Goal: Task Accomplishment & Management: Manage account settings

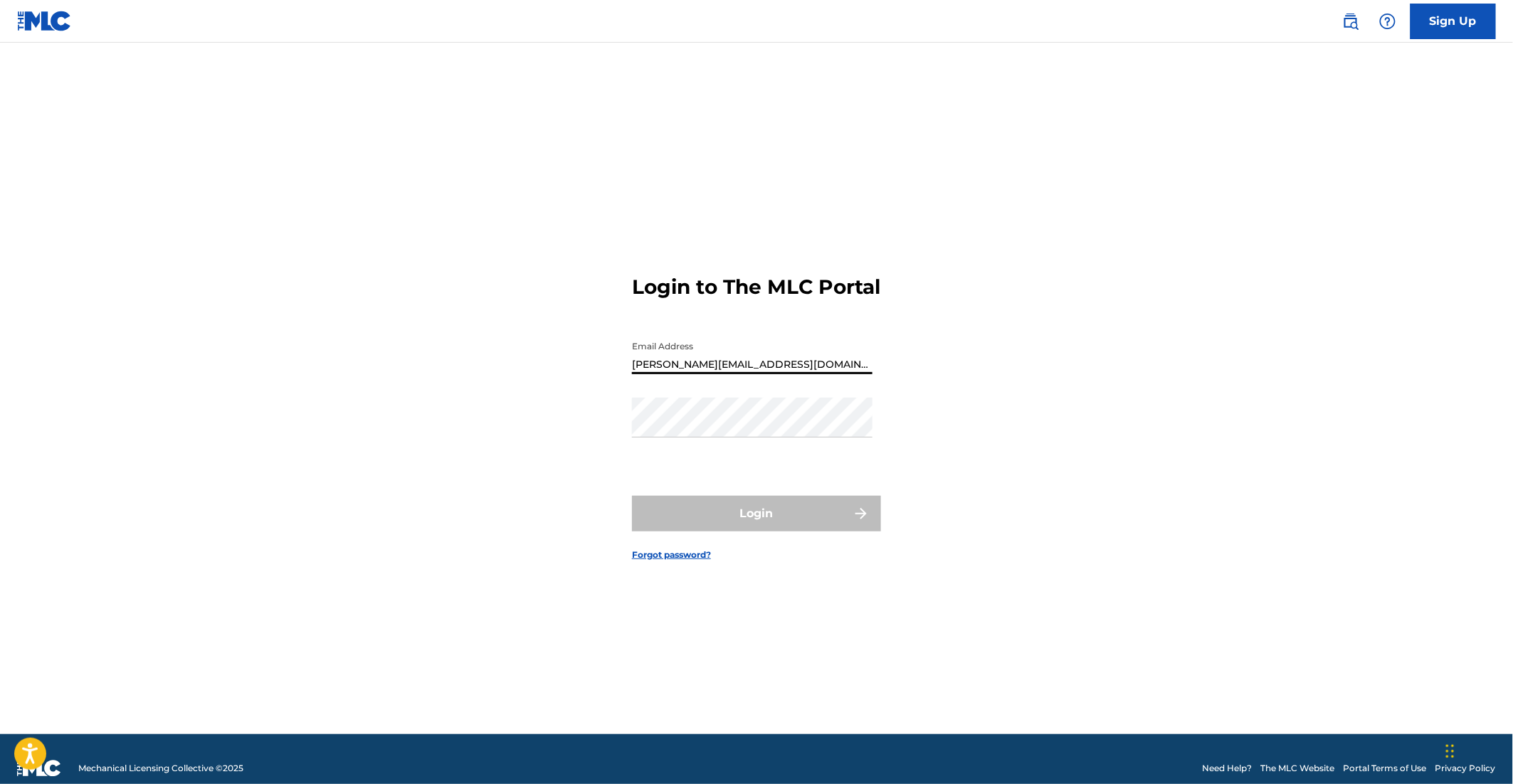
click at [683, 368] on input "[PERSON_NAME][EMAIL_ADDRESS][DOMAIN_NAME]" at bounding box center [753, 354] width 241 height 41
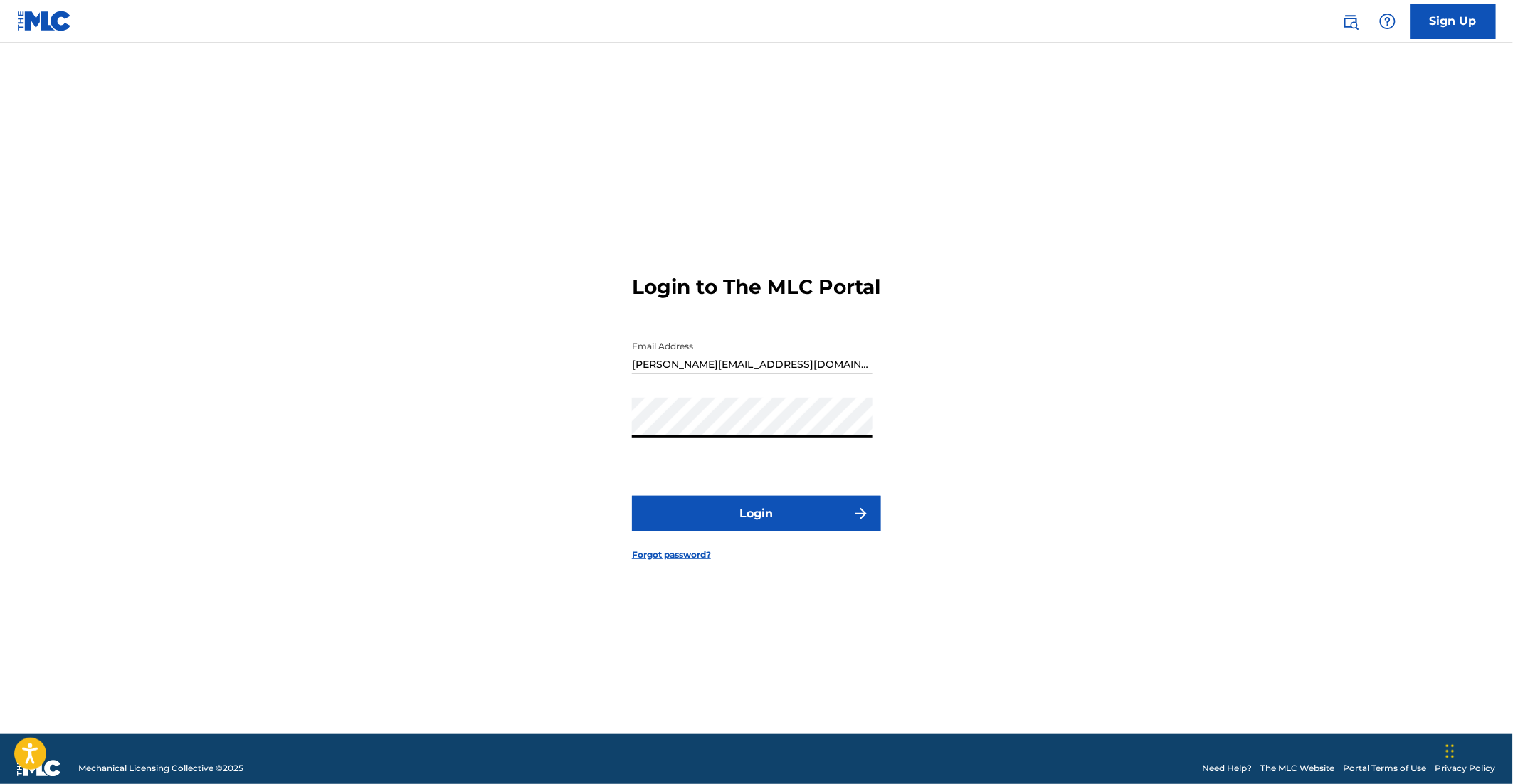
click at [775, 532] on button "Login" at bounding box center [757, 514] width 249 height 36
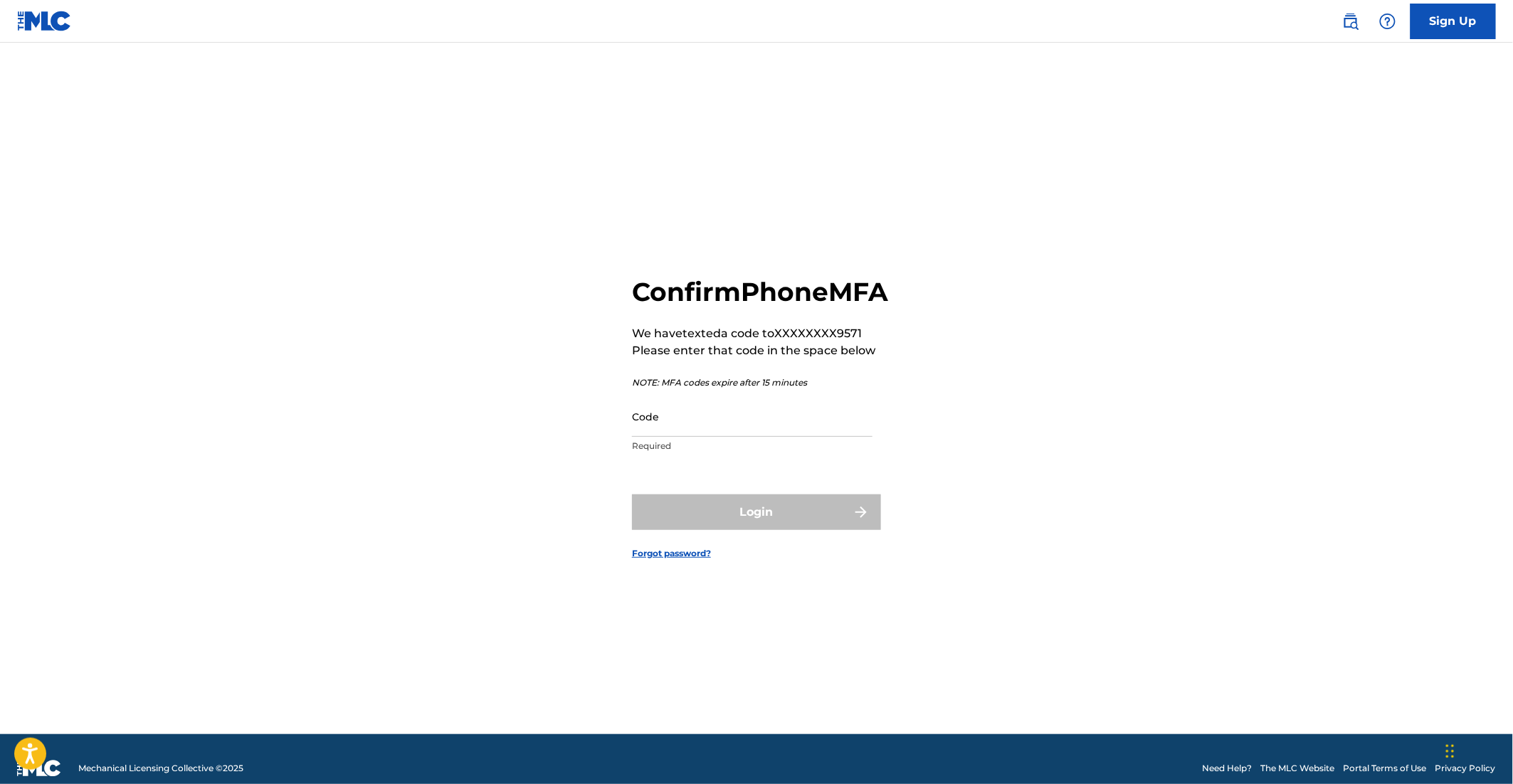
scroll to position [1, 0]
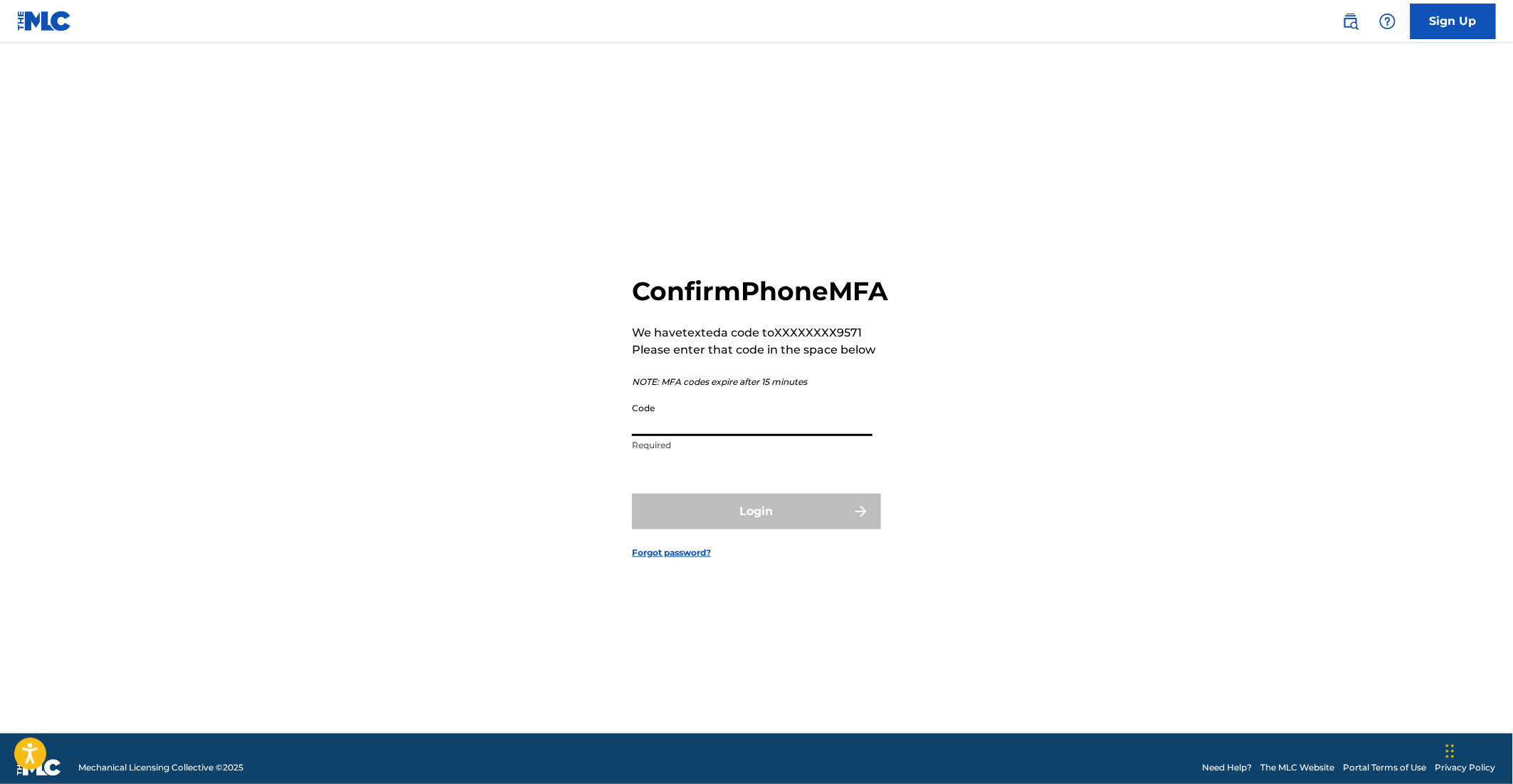
click at [707, 436] on input "Code" at bounding box center [753, 416] width 241 height 41
type input "744544"
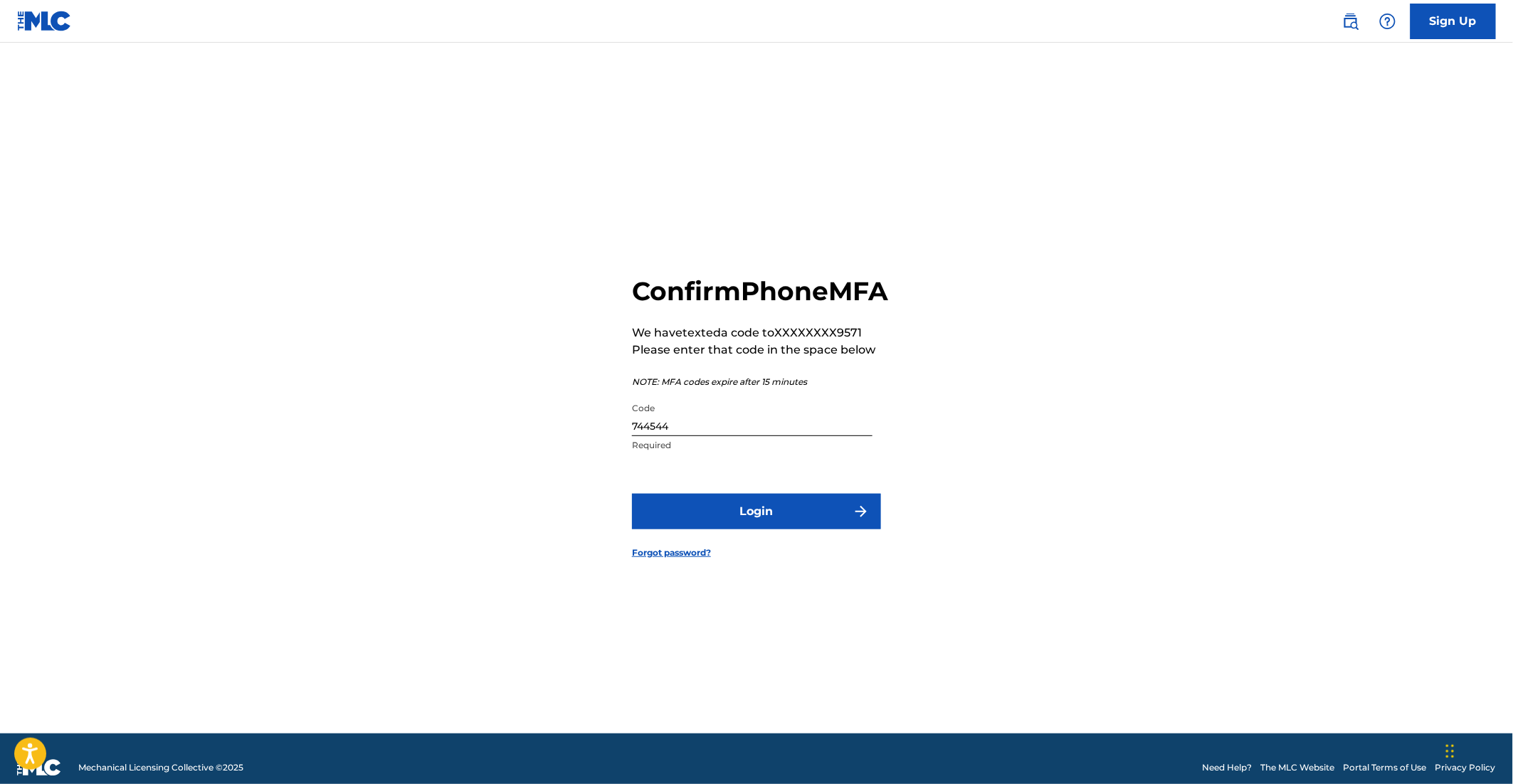
click at [720, 530] on button "Login" at bounding box center [757, 512] width 249 height 36
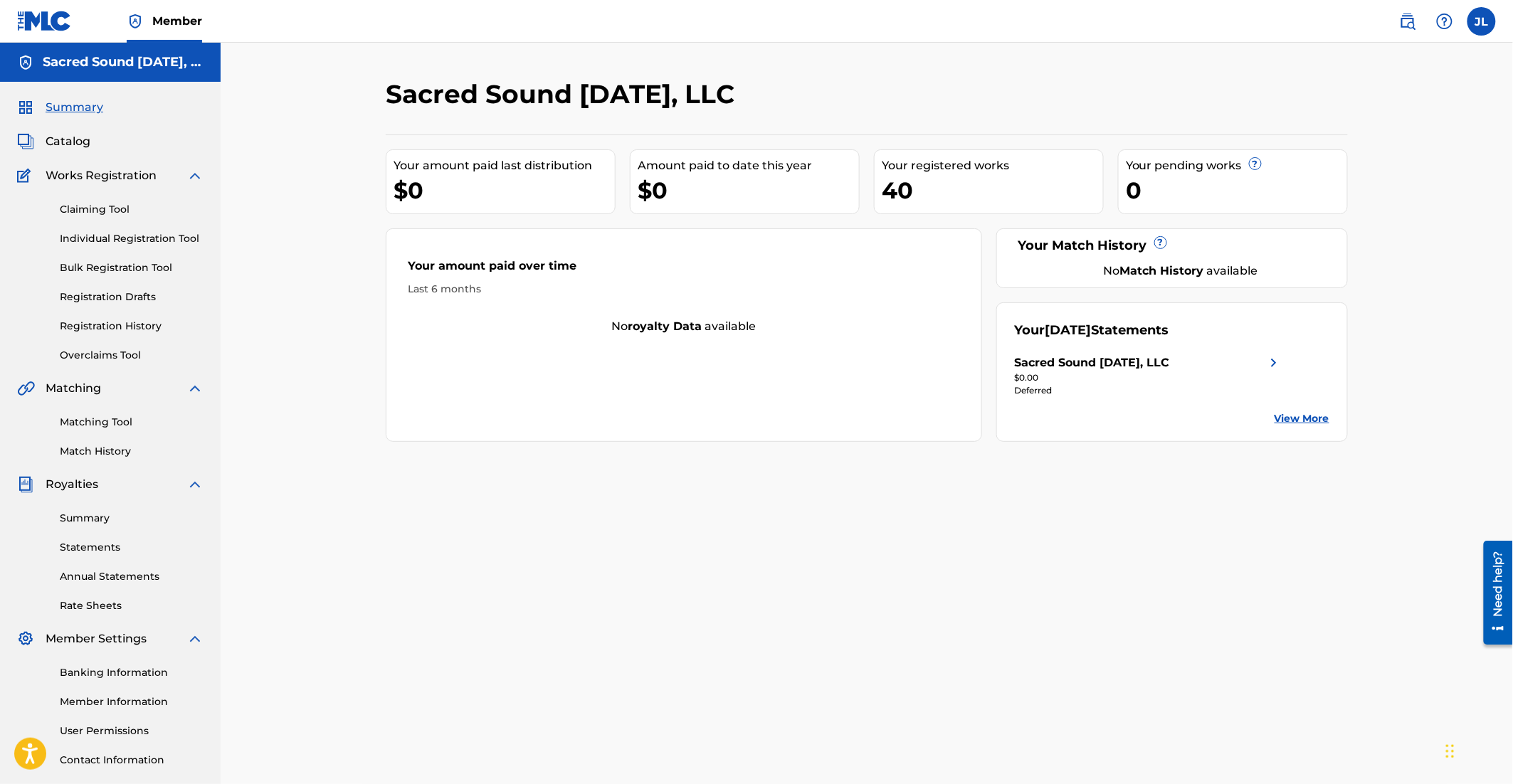
click at [172, 14] on span "Member" at bounding box center [177, 21] width 50 height 16
click at [1489, 21] on label at bounding box center [1481, 21] width 29 height 29
click at [1481, 21] on input "[PERSON_NAME] [PERSON_NAME][EMAIL_ADDRESS][DOMAIN_NAME] Notification Preference…" at bounding box center [1481, 21] width 0 height 0
click at [1340, 172] on link "Profile" at bounding box center [1342, 177] width 29 height 13
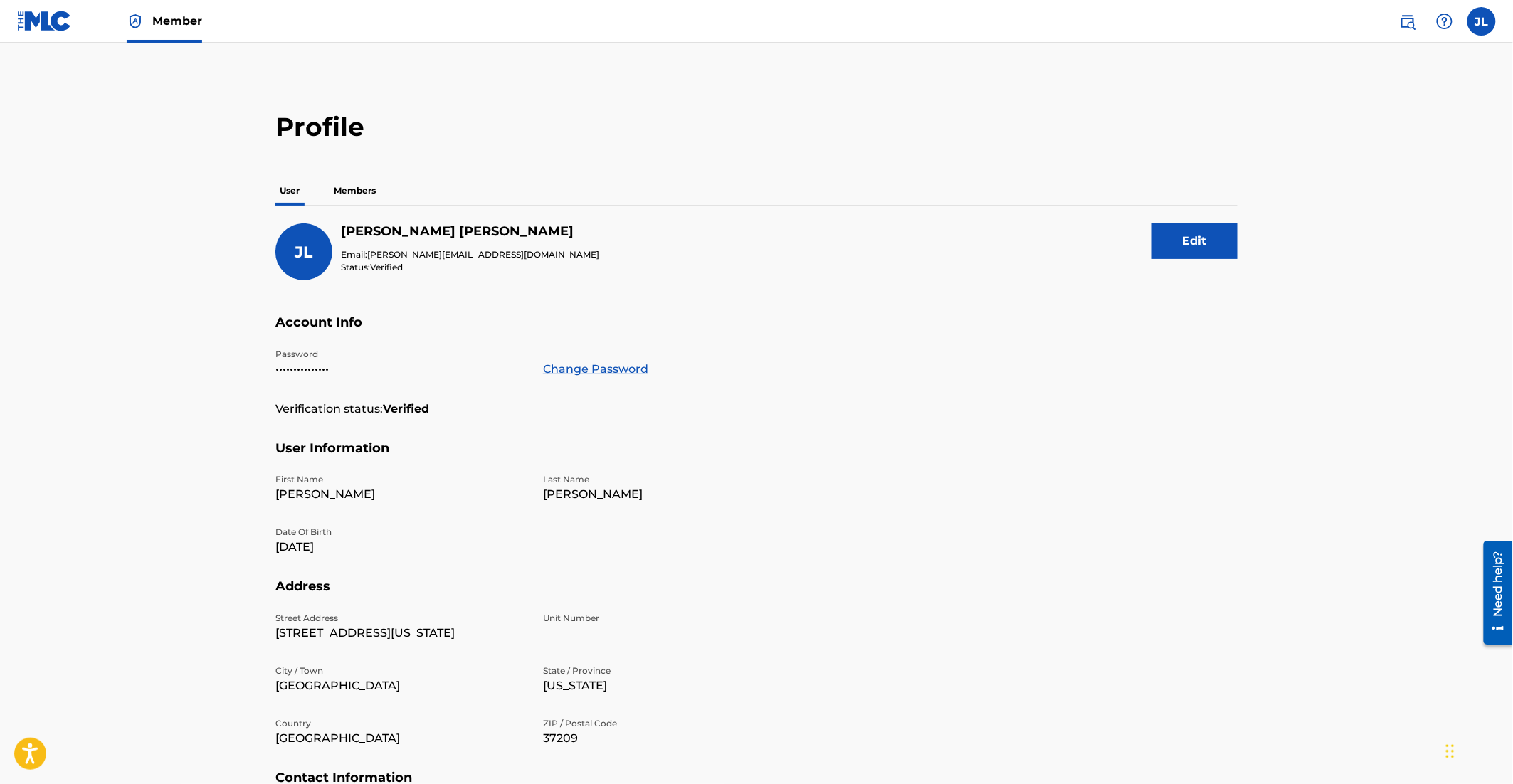
click at [346, 186] on p "Members" at bounding box center [355, 191] width 50 height 30
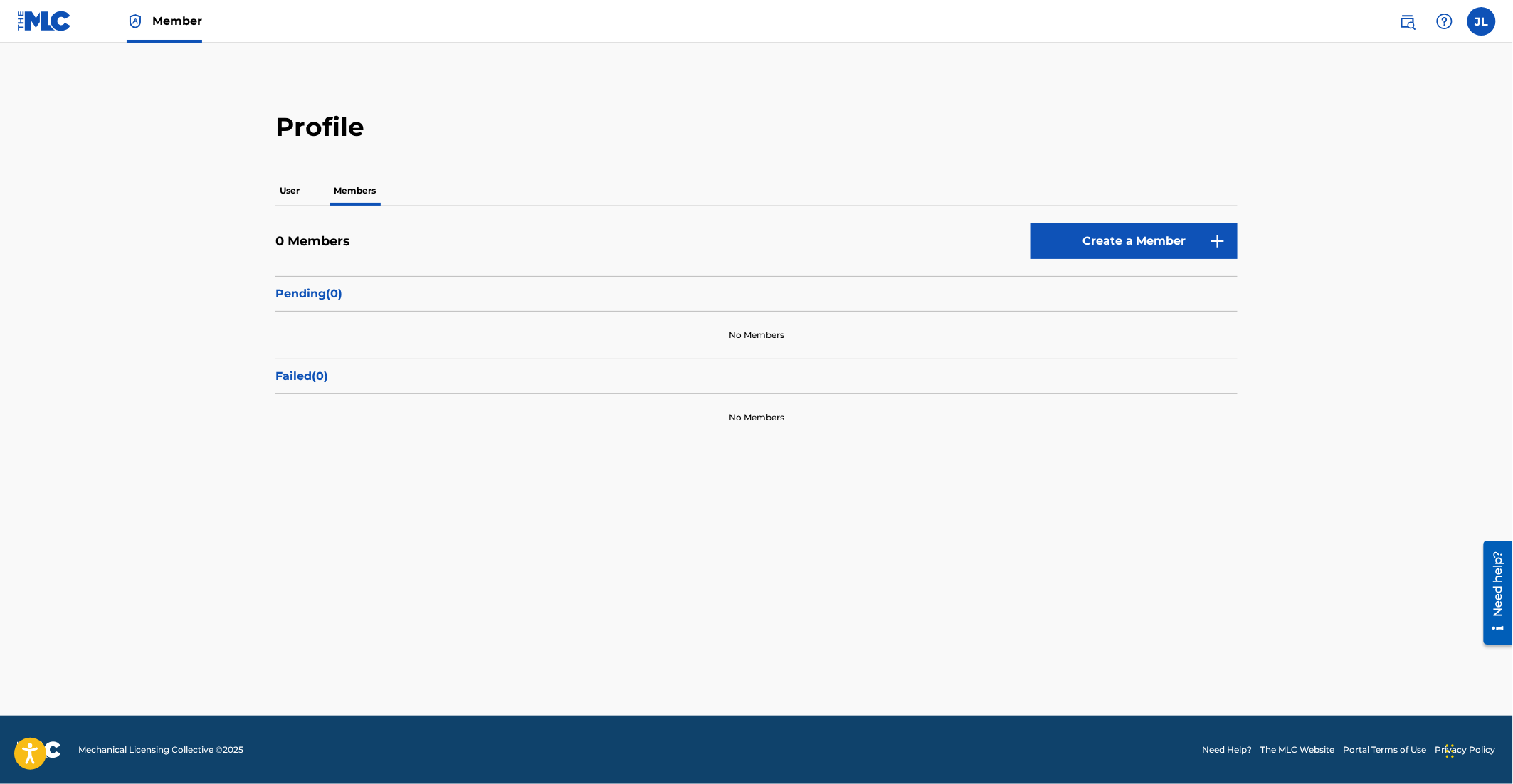
click at [287, 191] on p "User" at bounding box center [290, 191] width 29 height 30
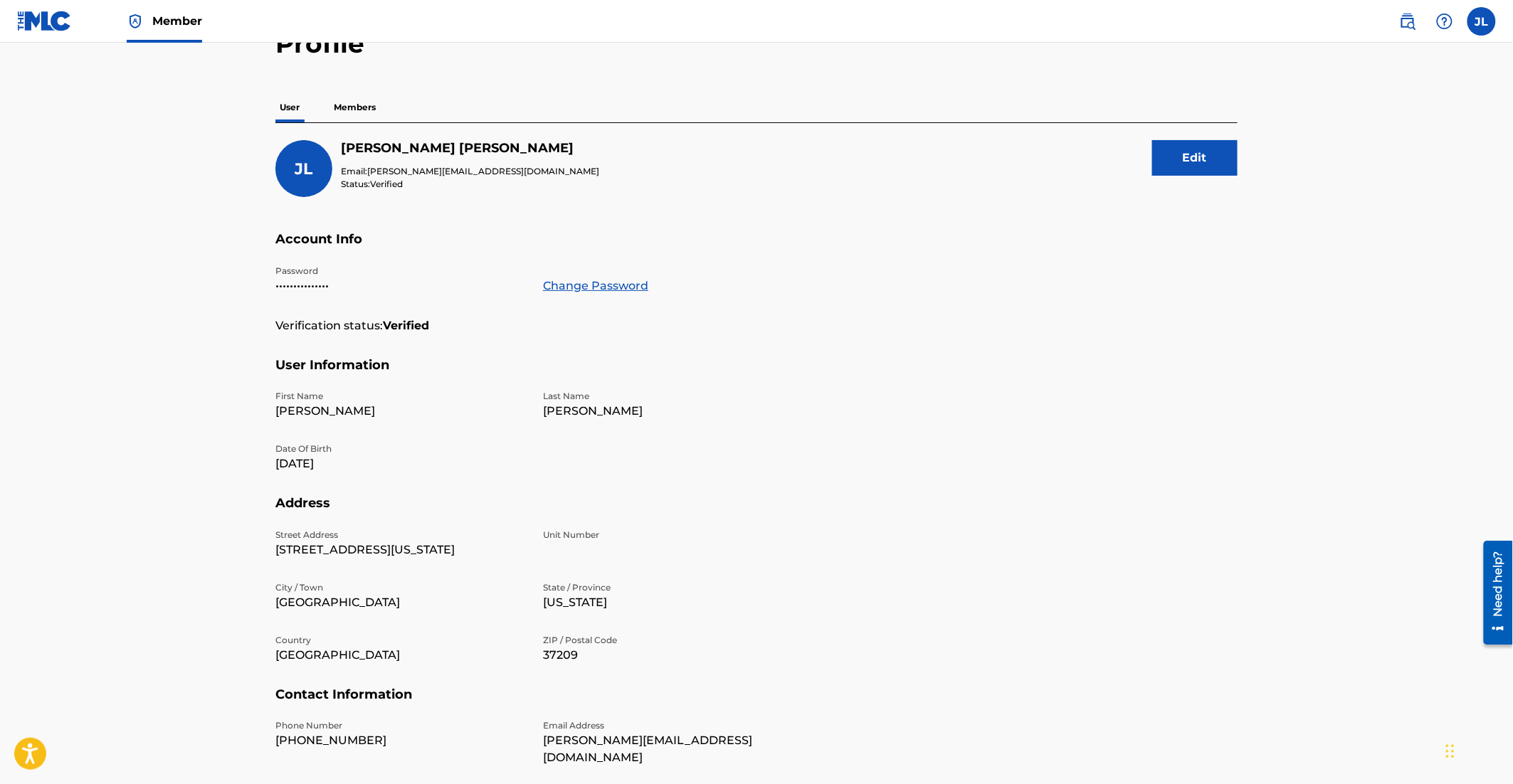
scroll to position [80, 0]
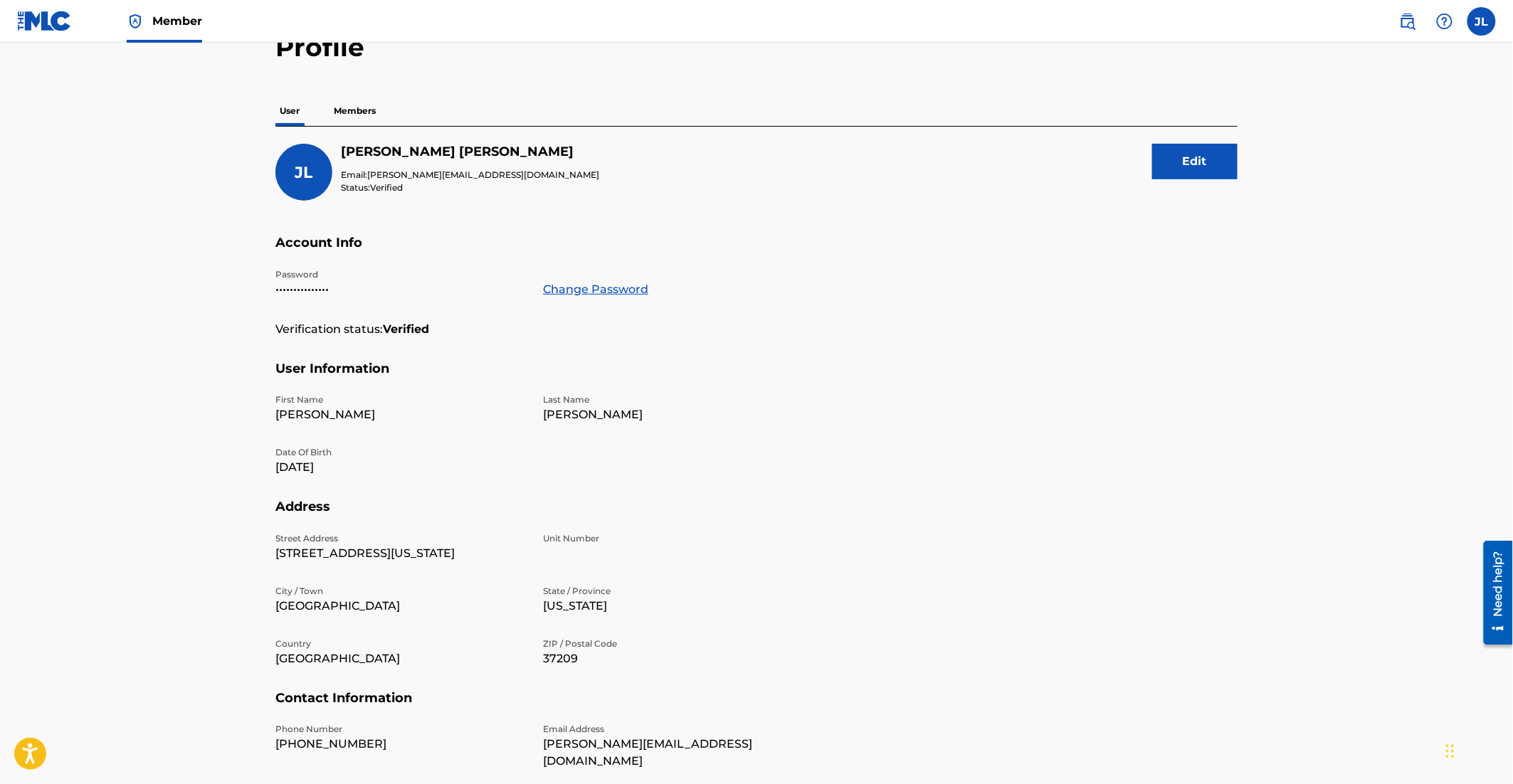
click at [360, 118] on p "Members" at bounding box center [355, 111] width 50 height 30
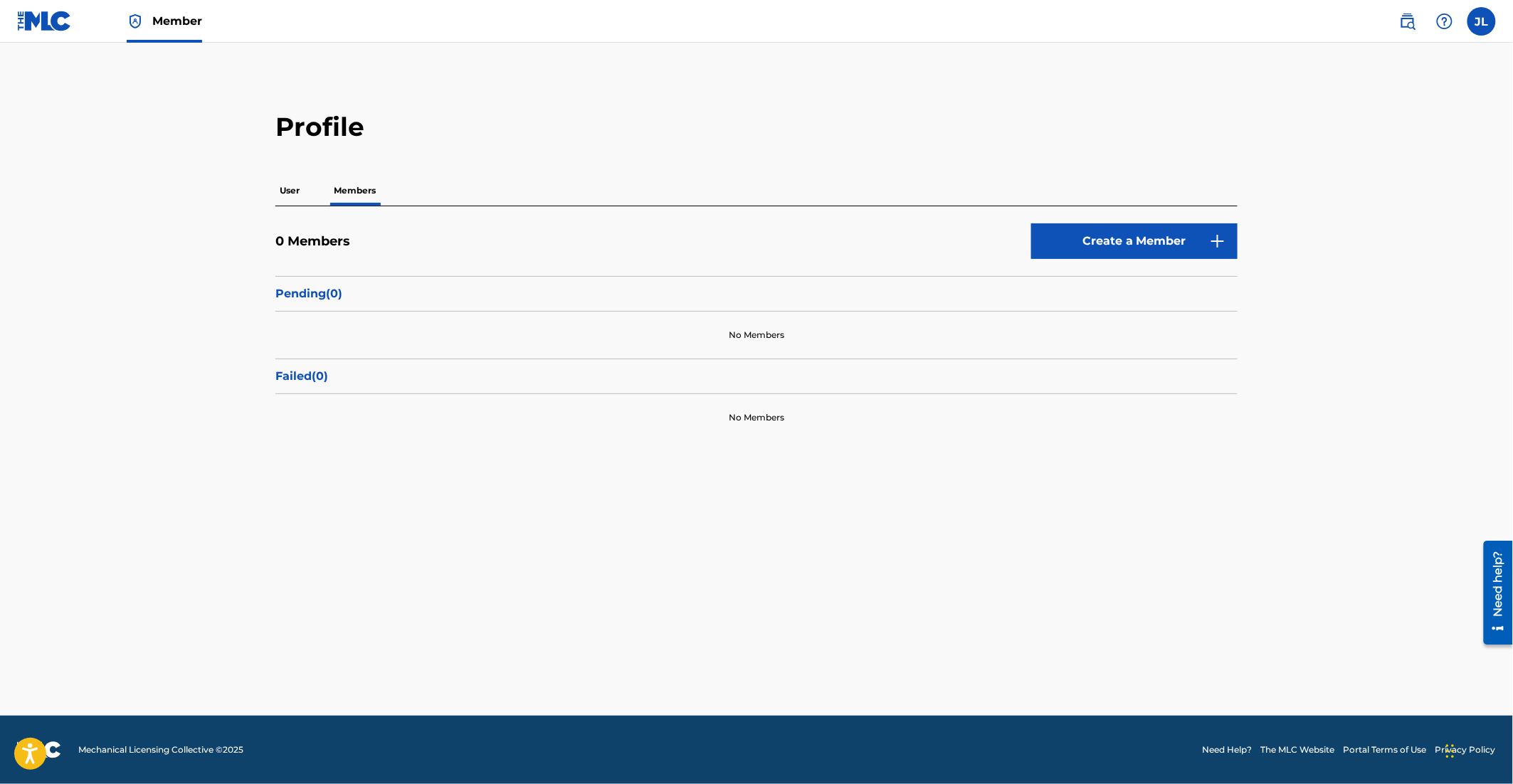
click at [1408, 19] on img at bounding box center [1408, 21] width 17 height 17
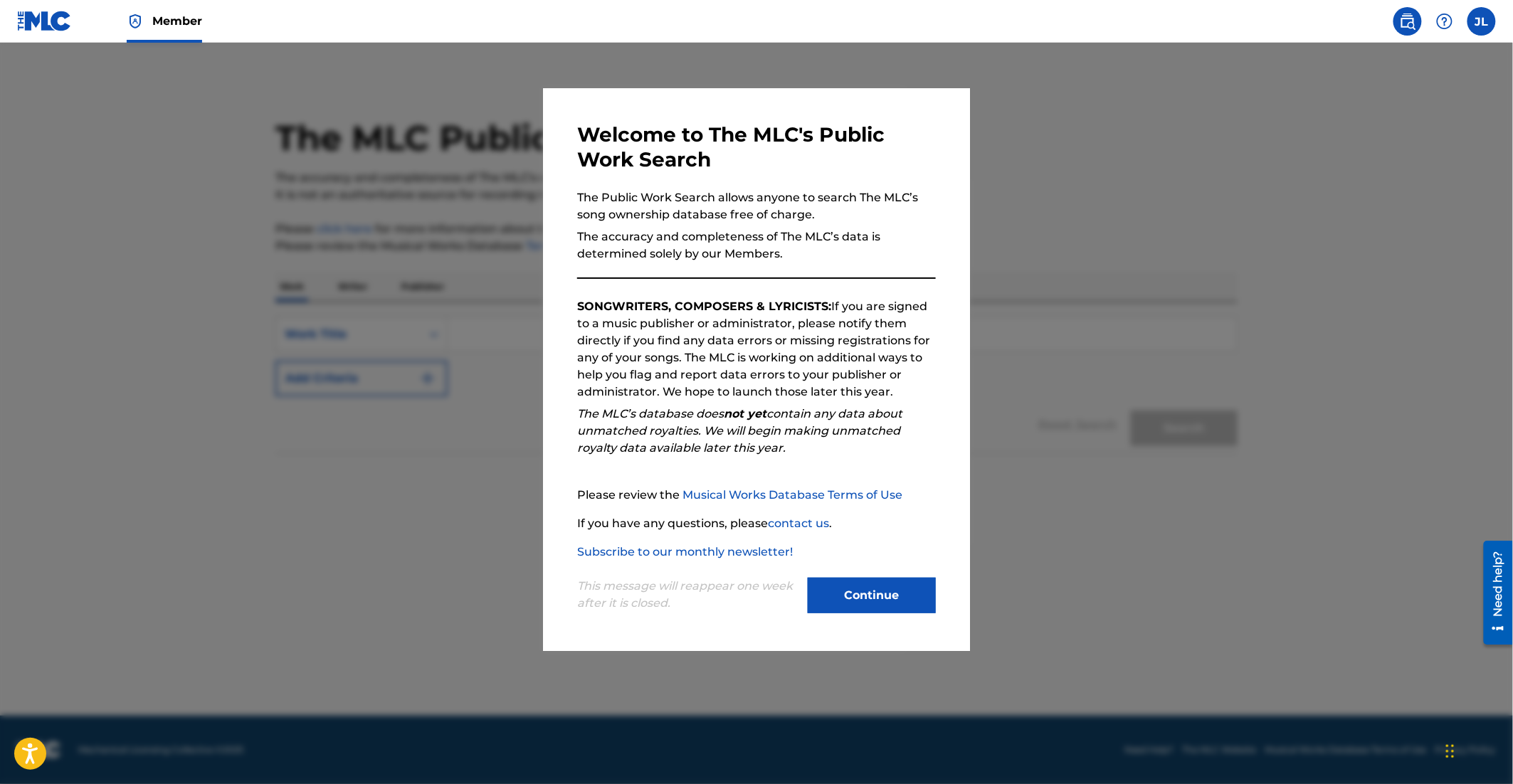
click at [900, 598] on button "Continue" at bounding box center [872, 596] width 128 height 36
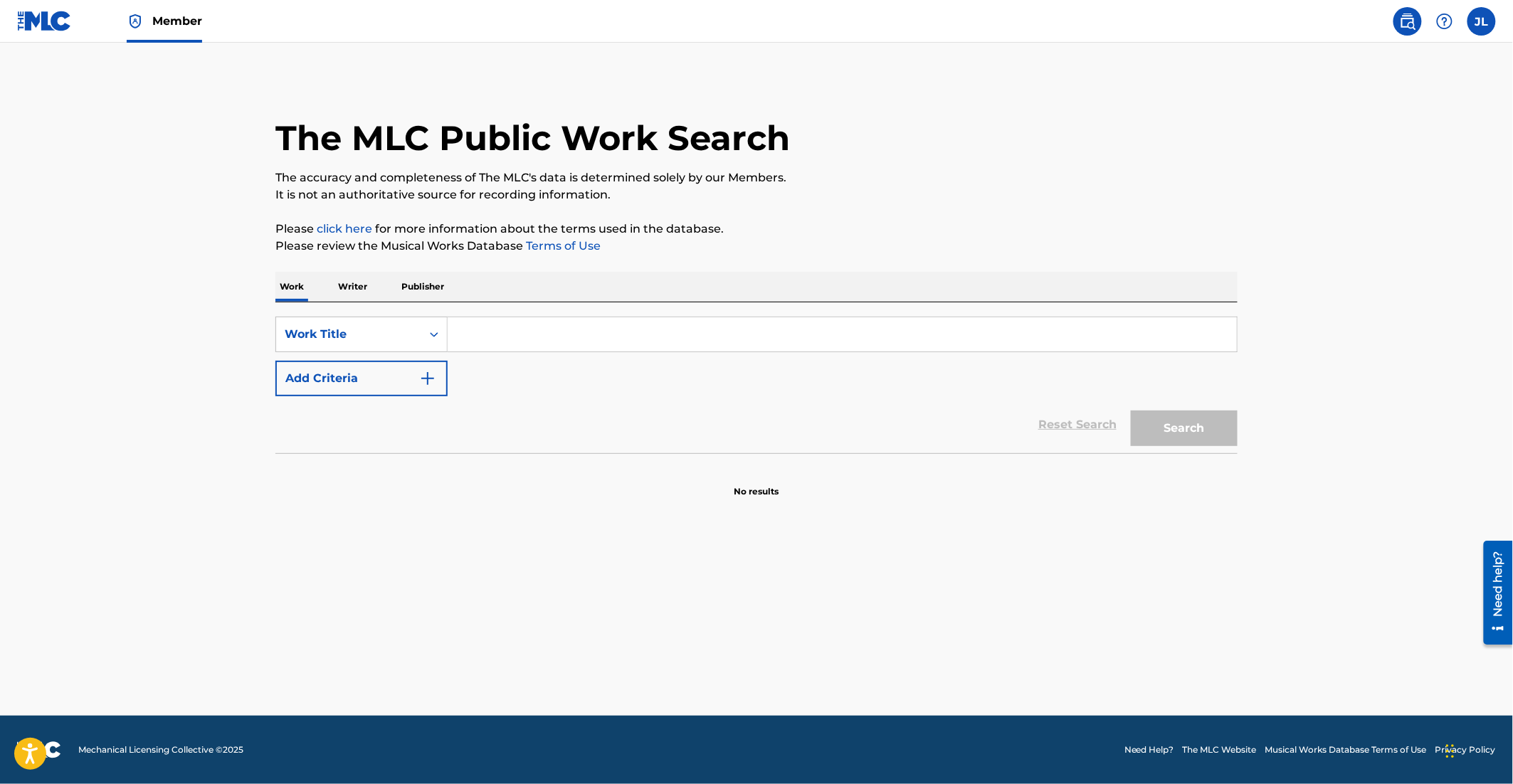
click at [44, 15] on img at bounding box center [44, 21] width 54 height 21
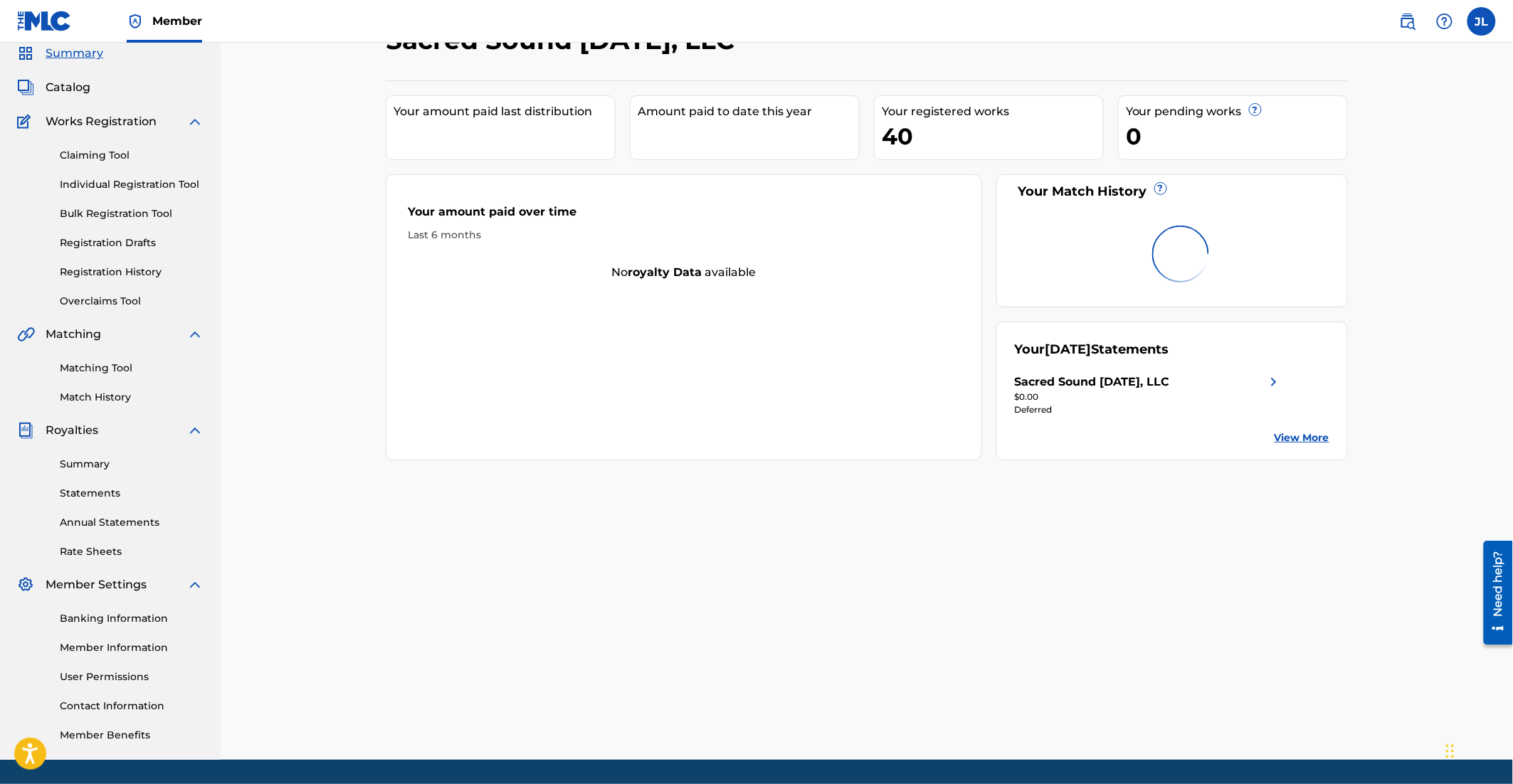
scroll to position [51, 0]
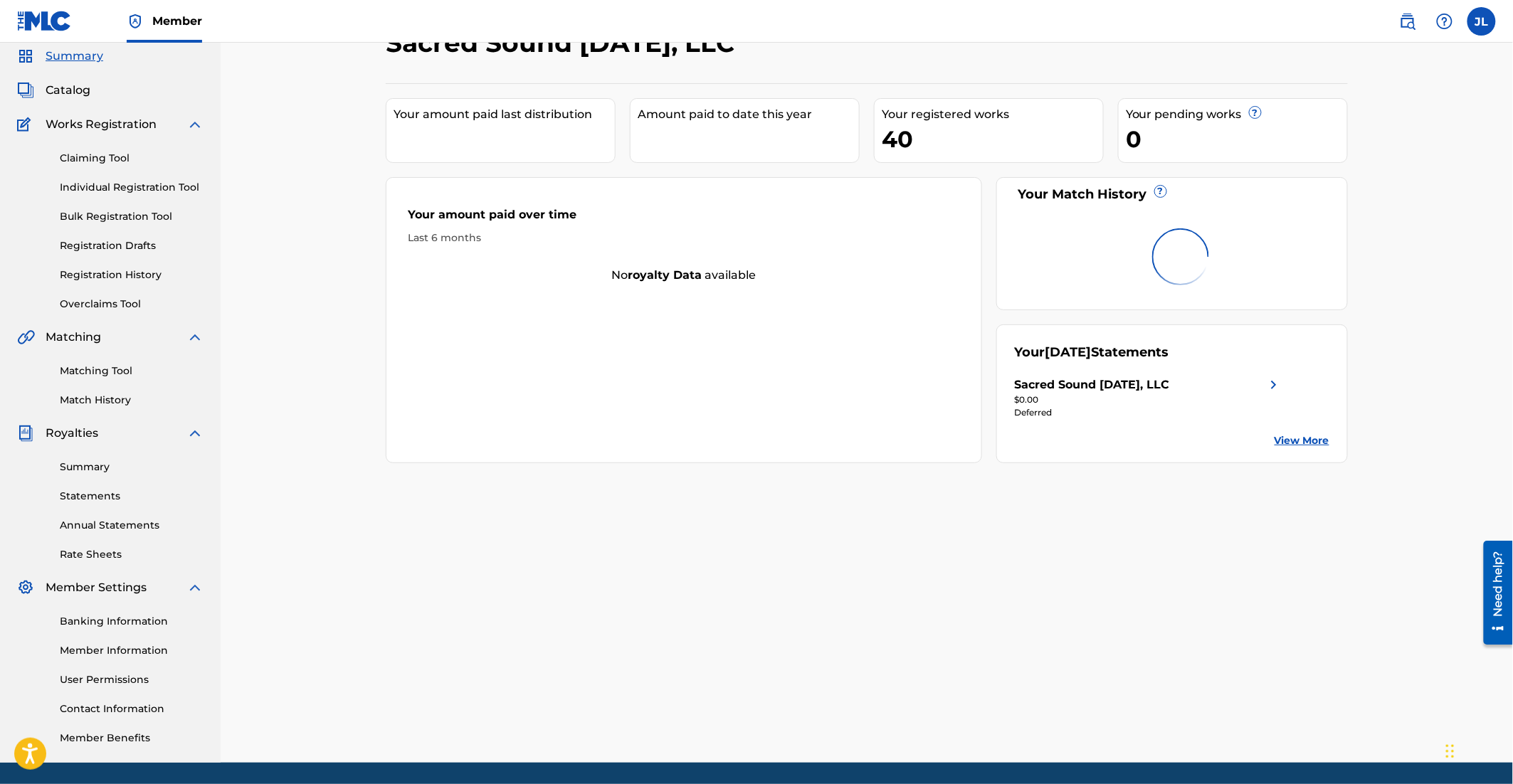
click at [99, 458] on div "Summary Statements Annual Statements Rate Sheets" at bounding box center [110, 502] width 186 height 120
click at [95, 463] on link "Summary" at bounding box center [131, 467] width 144 height 15
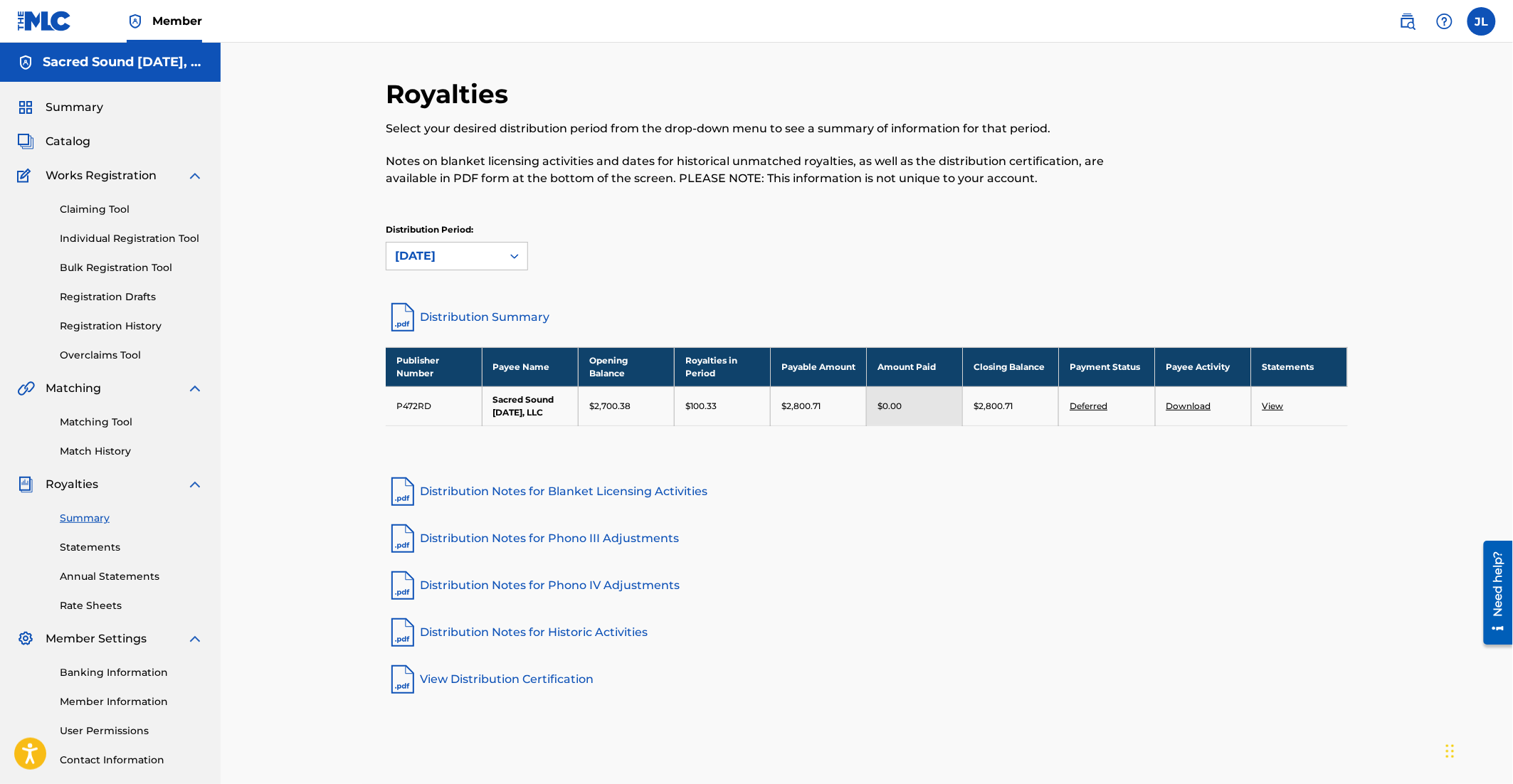
click at [112, 695] on link "Member Information" at bounding box center [131, 702] width 144 height 15
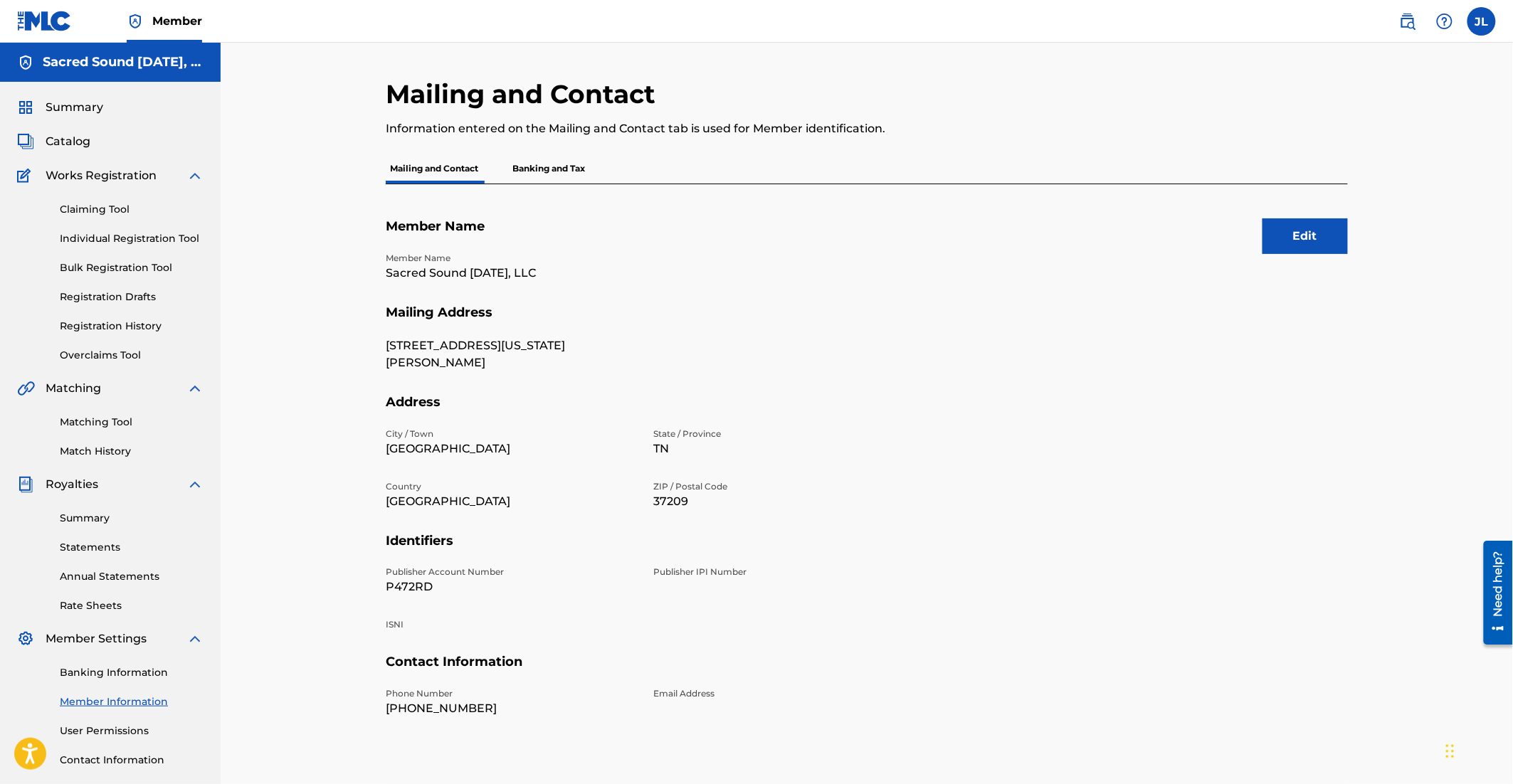
click at [563, 166] on p "Banking and Tax" at bounding box center [548, 168] width 81 height 30
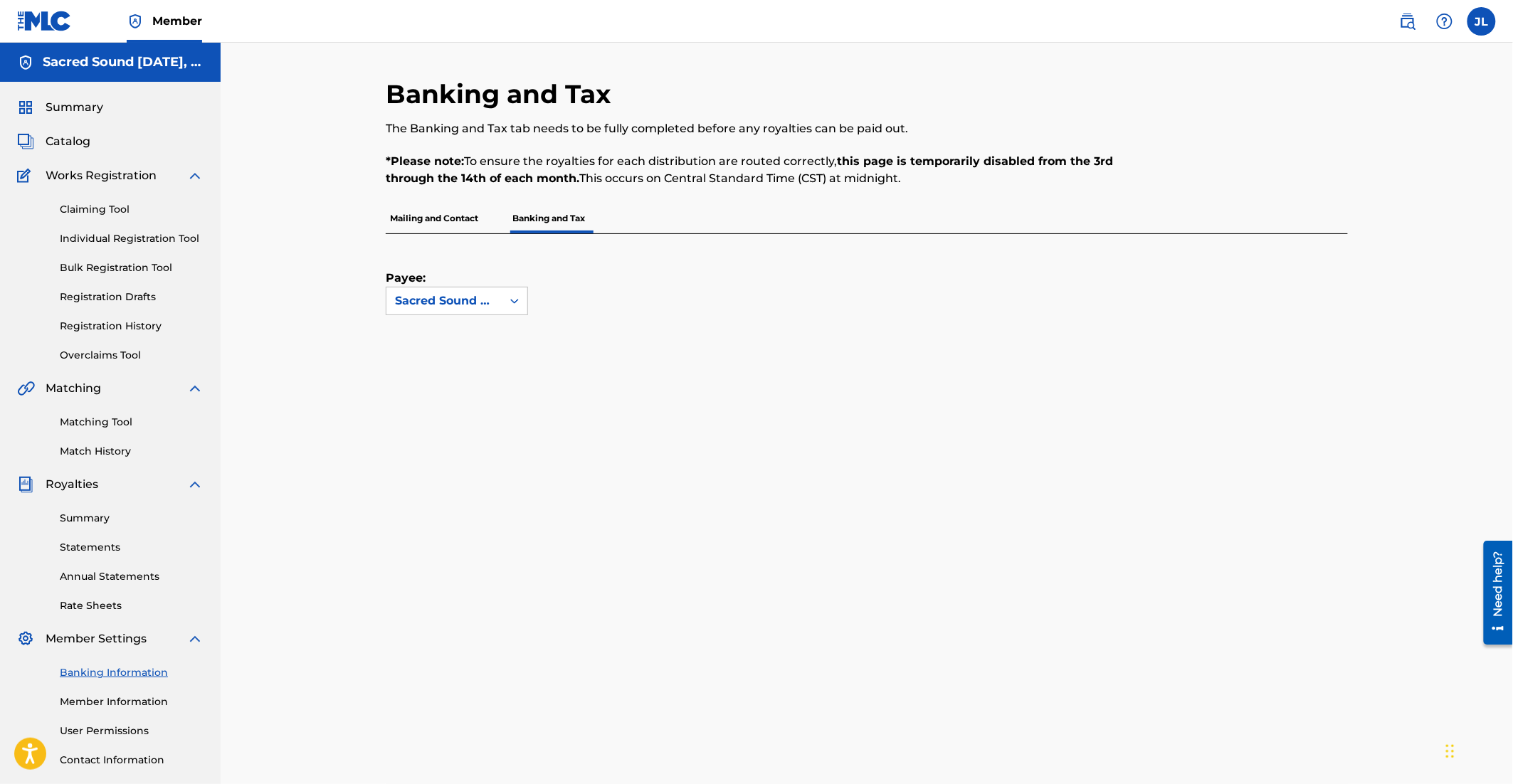
click at [434, 216] on p "Mailing and Contact" at bounding box center [434, 219] width 97 height 30
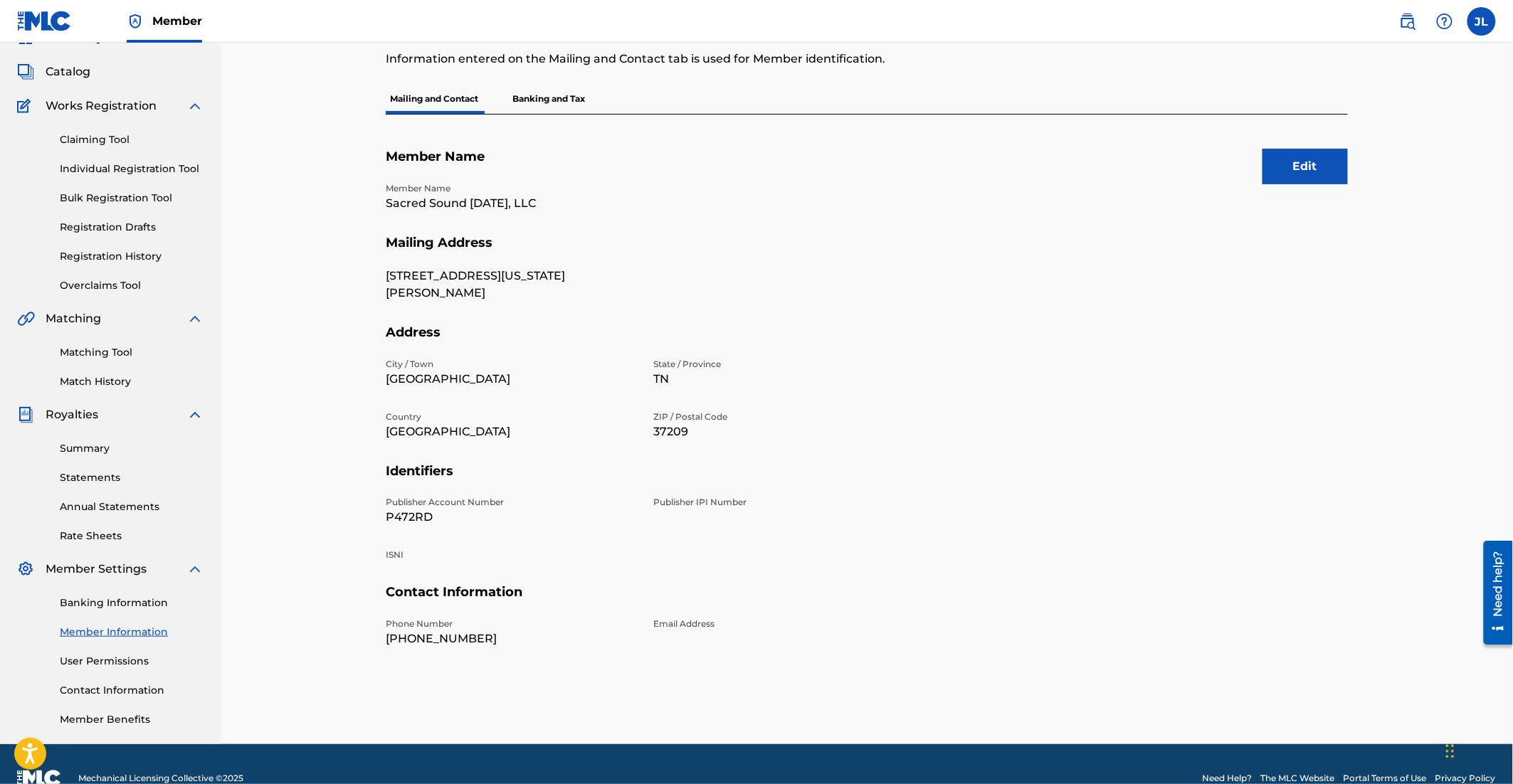
scroll to position [97, 0]
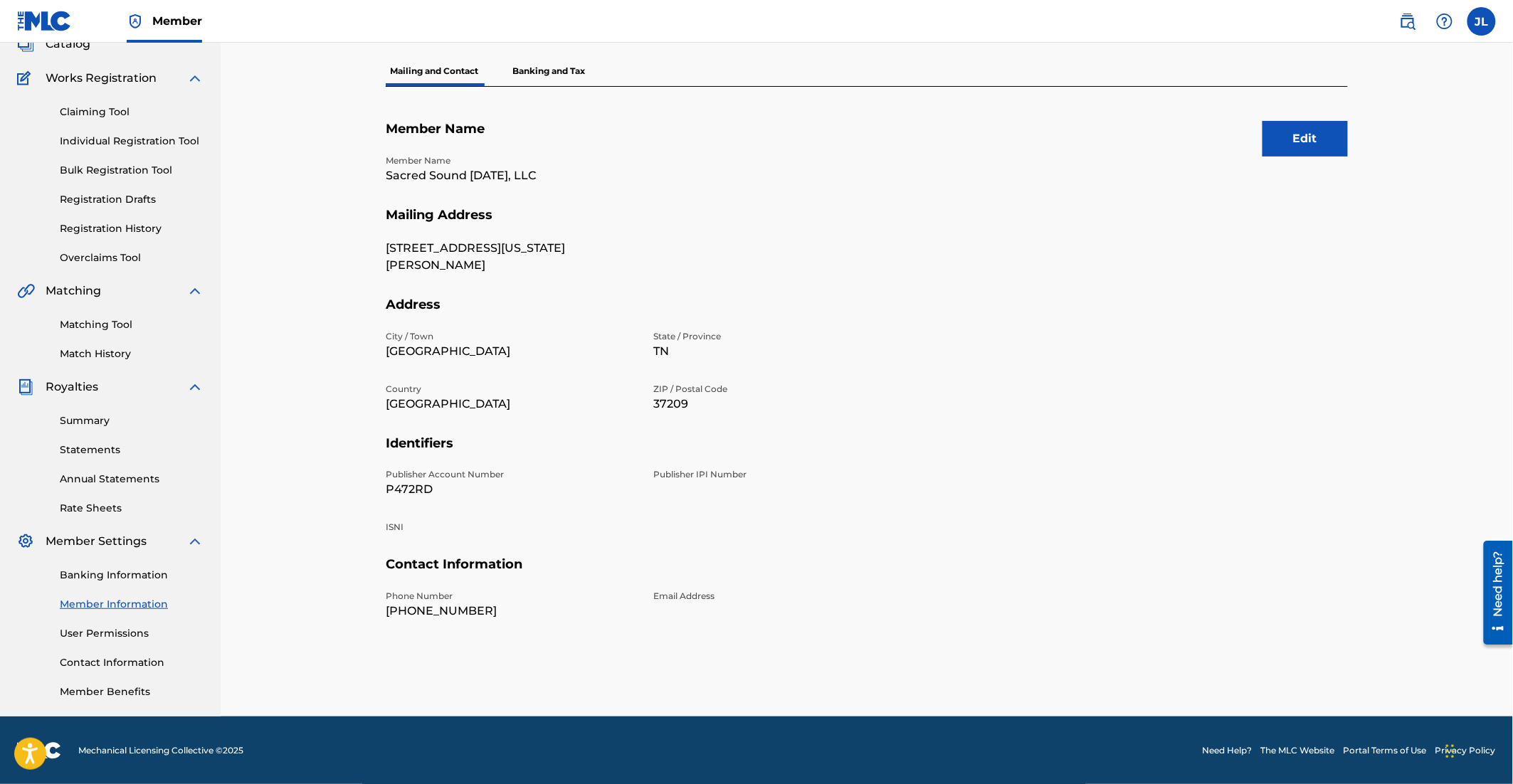
click at [80, 632] on link "User Permissions" at bounding box center [131, 634] width 144 height 15
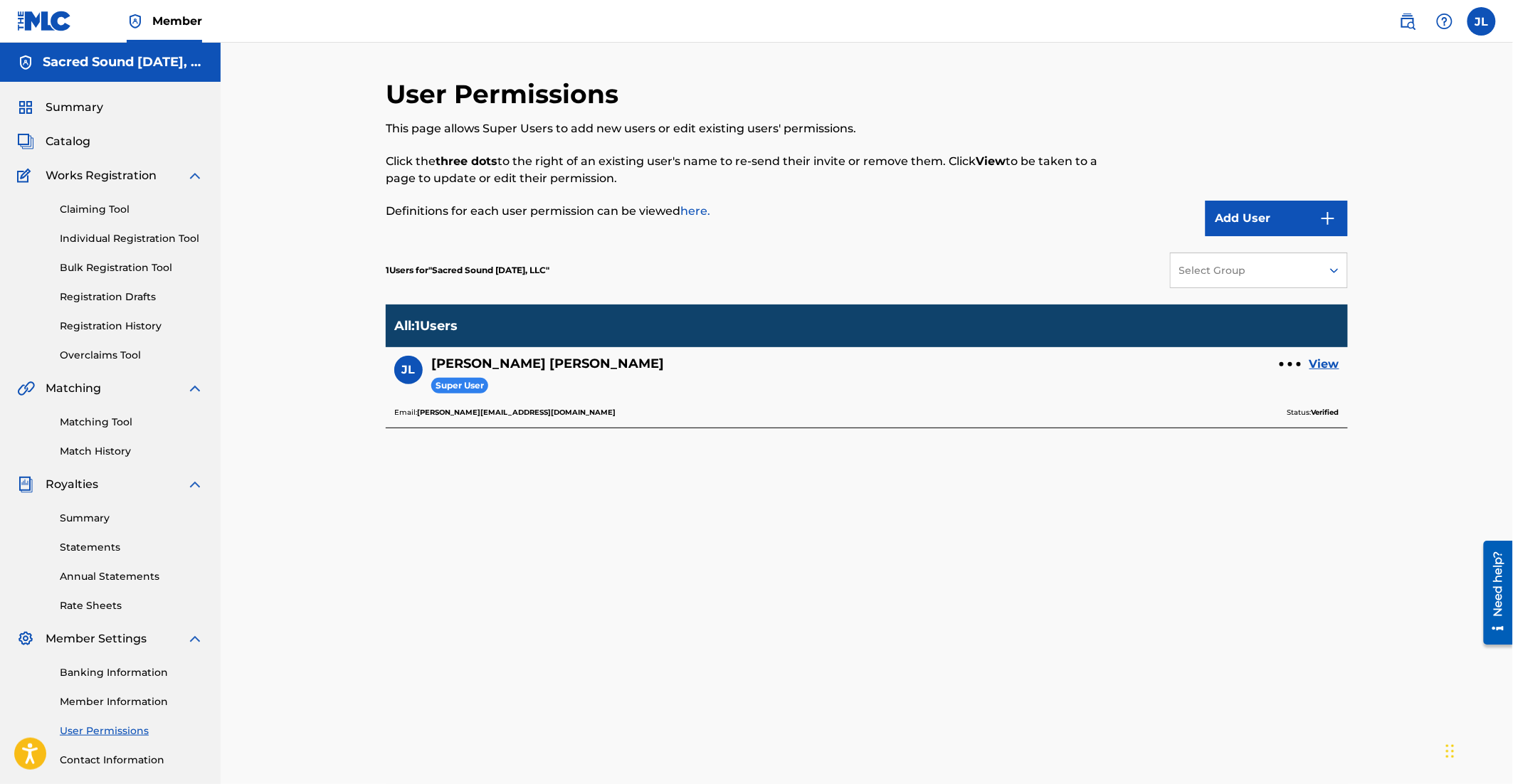
click at [1269, 226] on button "Add User" at bounding box center [1276, 219] width 143 height 36
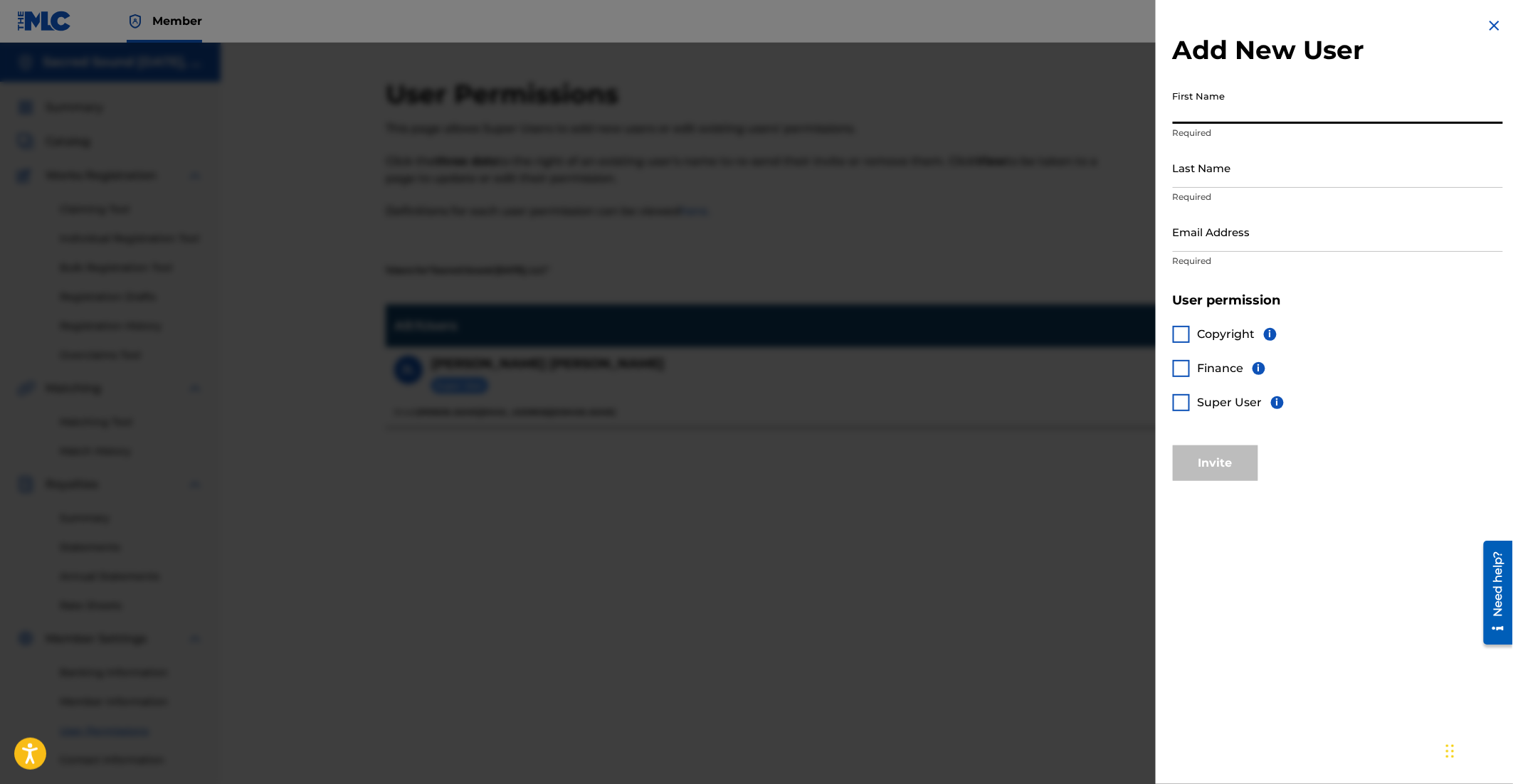
click at [1213, 116] on input "First Name" at bounding box center [1337, 103] width 330 height 41
type input "[PERSON_NAME]"
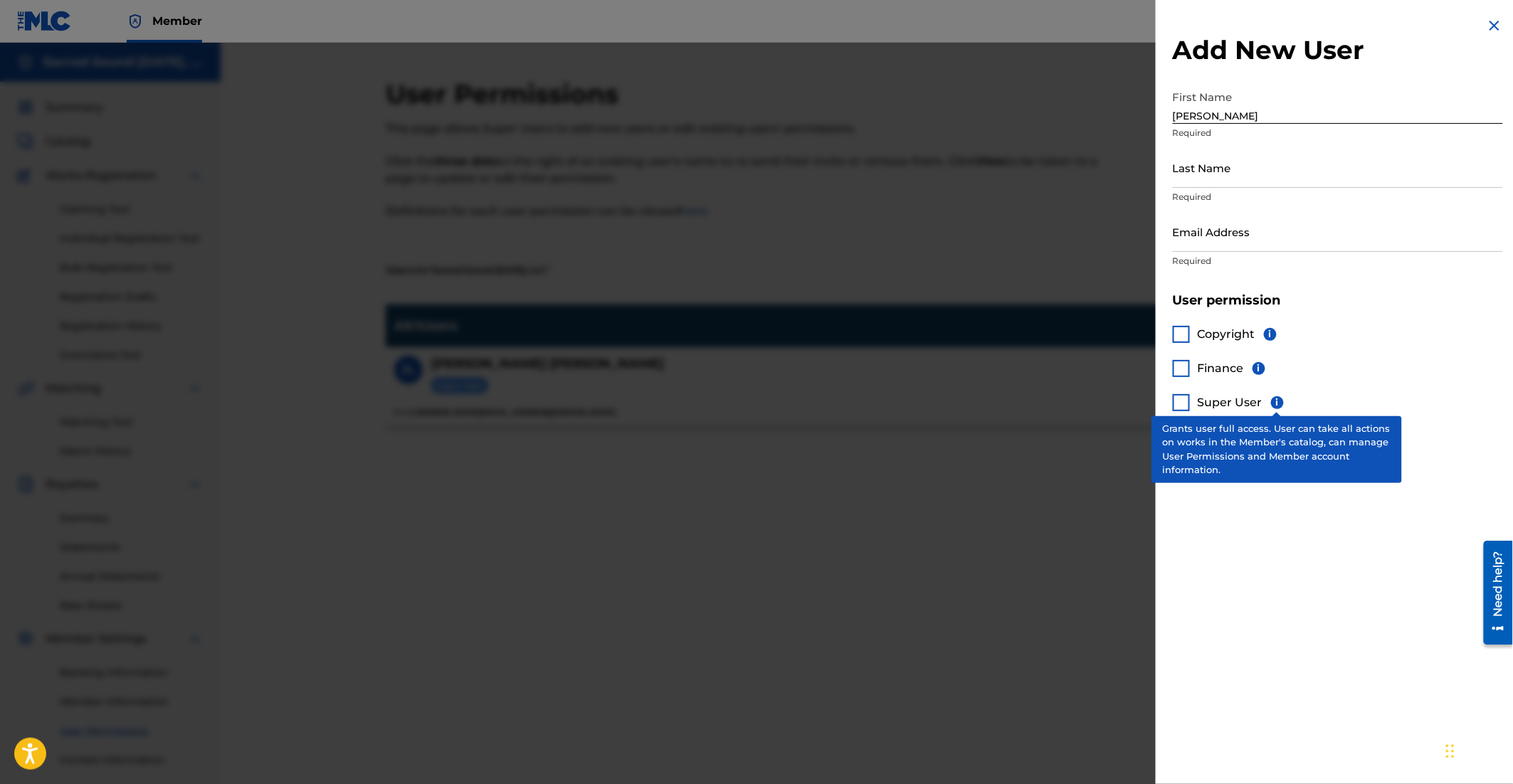
click at [1276, 400] on span "i" at bounding box center [1277, 403] width 13 height 13
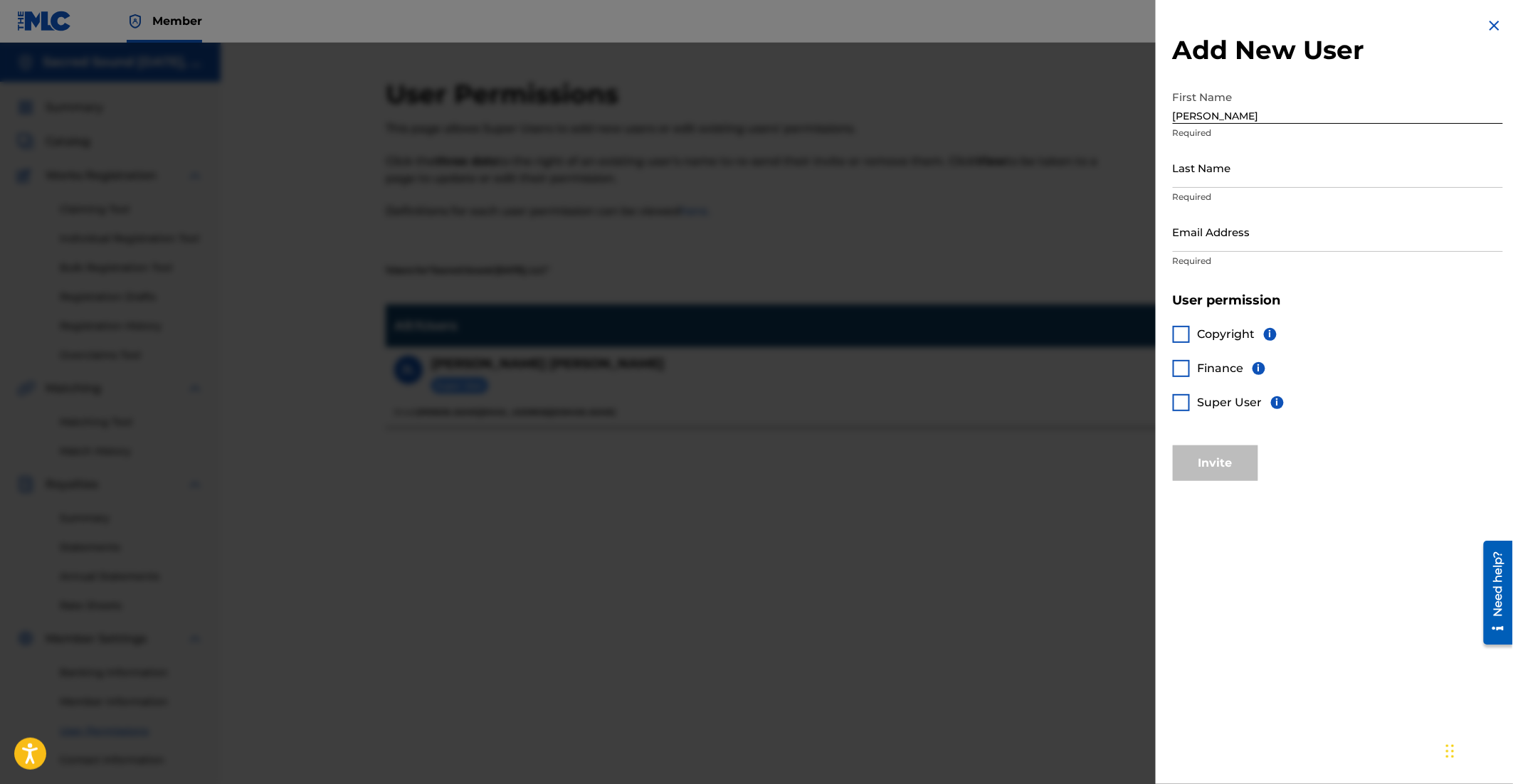
click at [1281, 584] on div "Add New User First Name [PERSON_NAME] Required Last Name Required Email Address…" at bounding box center [1337, 392] width 364 height 784
click at [1196, 176] on input "Last Name" at bounding box center [1337, 168] width 330 height 41
type input "[PERSON_NAME]"
type input "[EMAIL_ADDRESS][DOMAIN_NAME]"
click at [1184, 403] on div at bounding box center [1181, 403] width 17 height 17
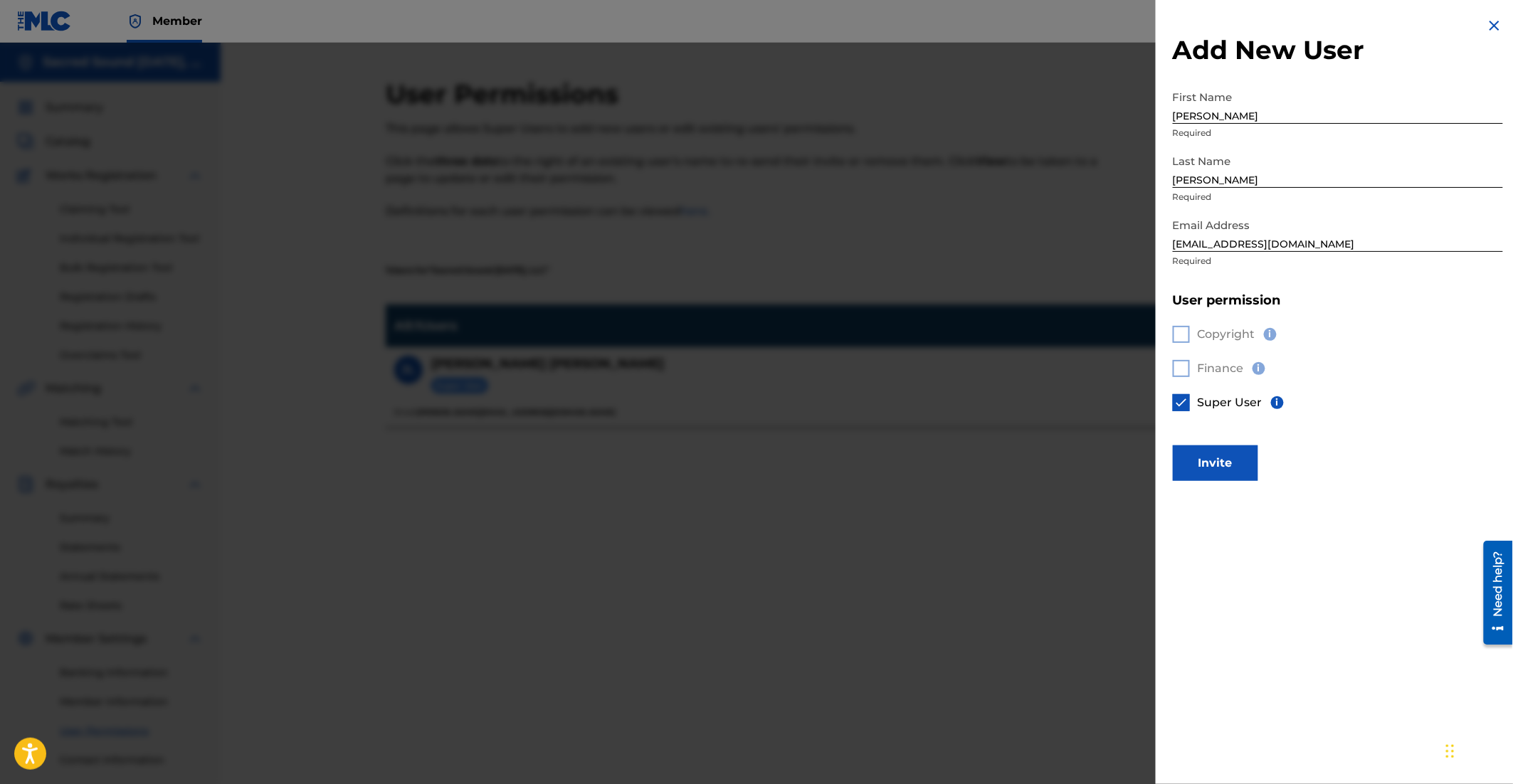
click at [1239, 466] on button "Invite" at bounding box center [1215, 464] width 85 height 36
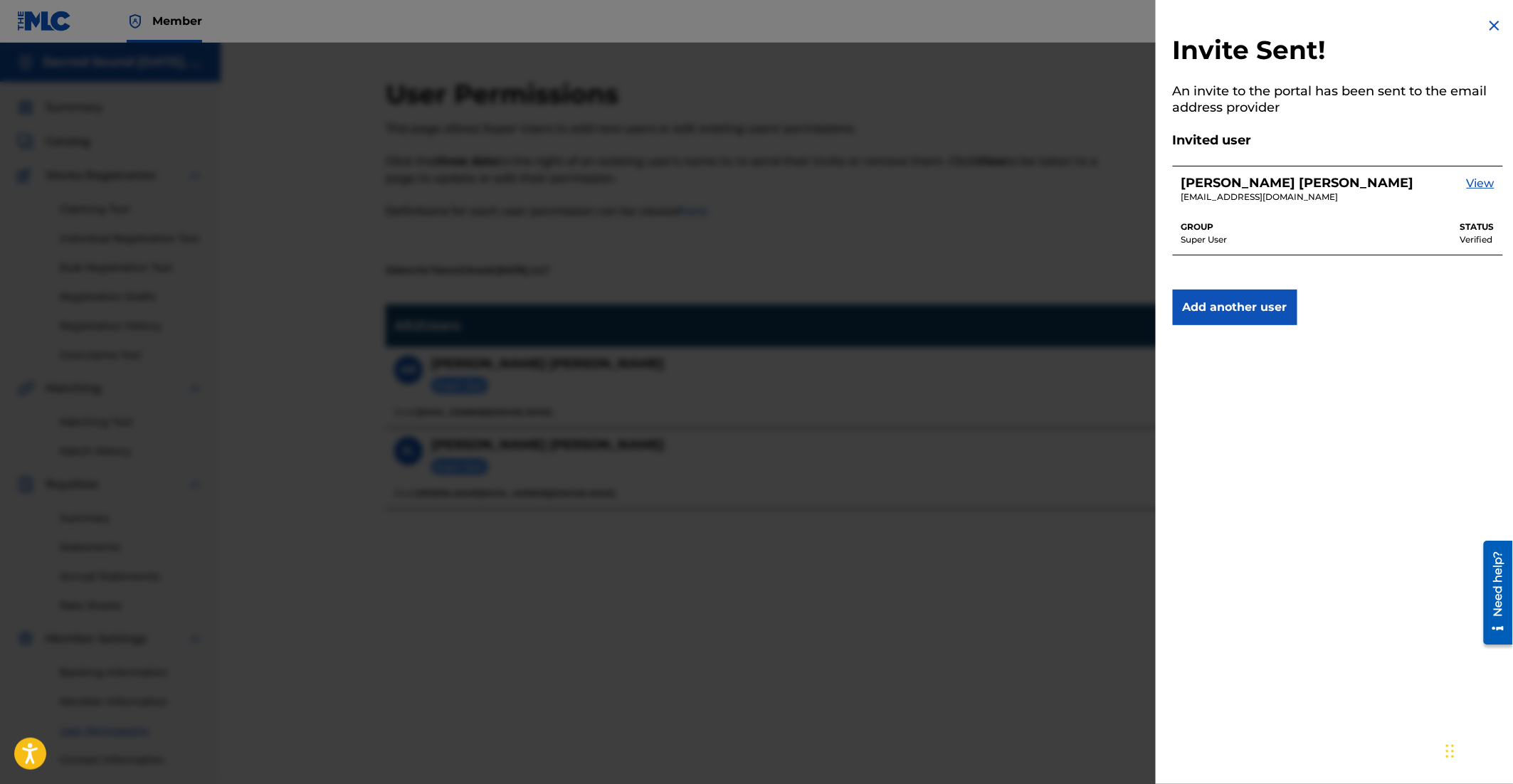
click at [1486, 183] on link "View" at bounding box center [1480, 189] width 28 height 29
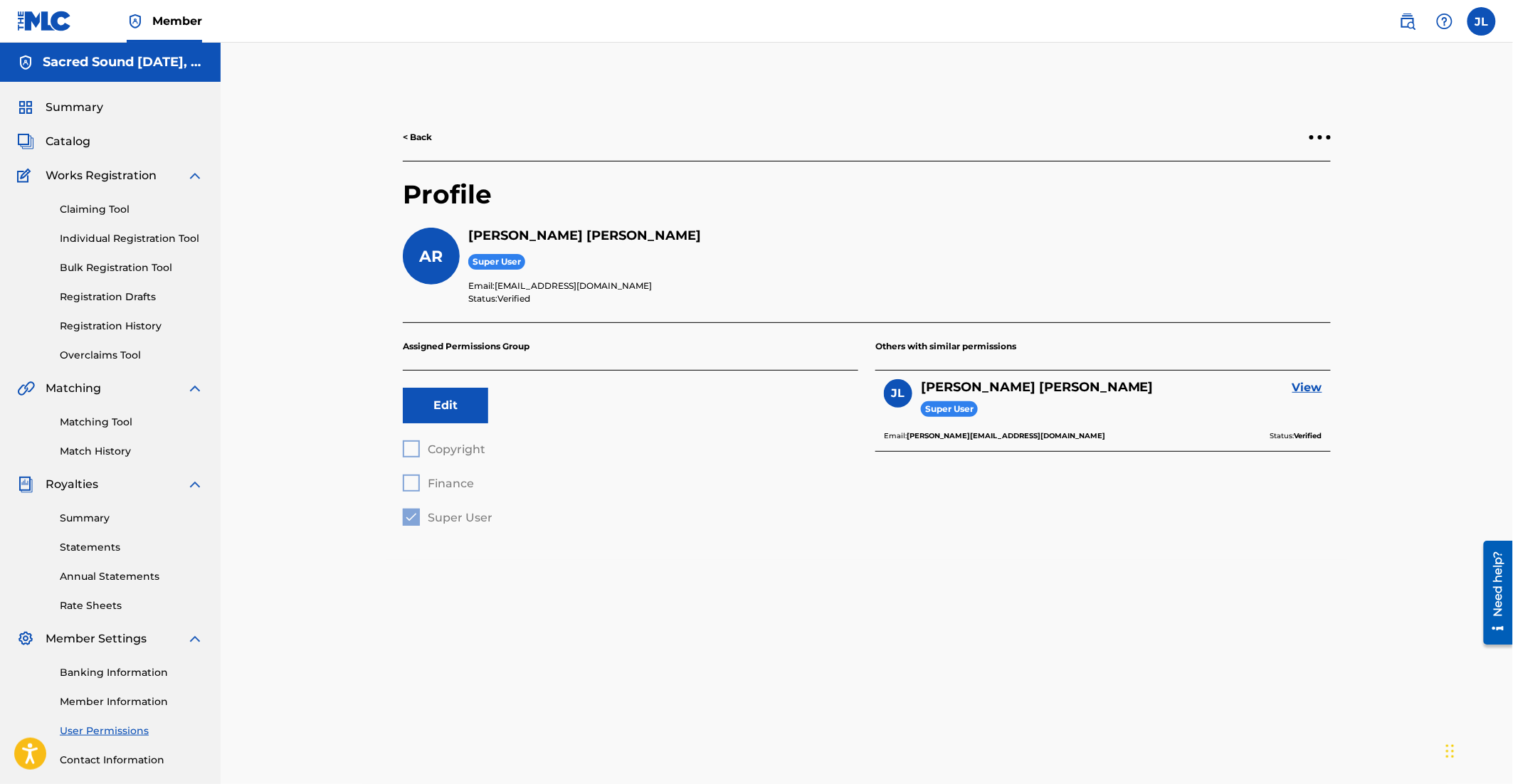
click at [416, 136] on link "< Back" at bounding box center [417, 138] width 29 height 13
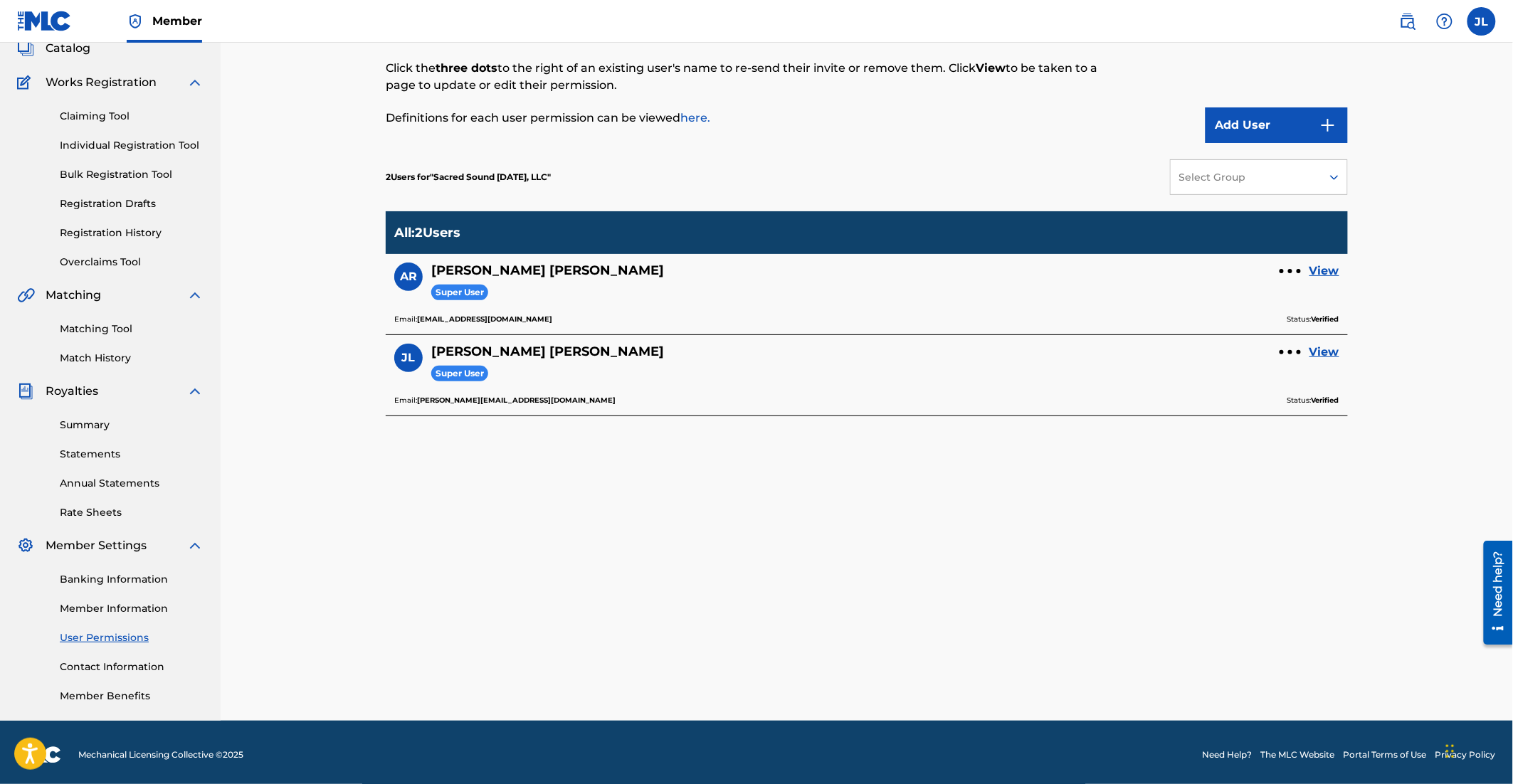
scroll to position [97, 0]
